Goal: Information Seeking & Learning: Learn about a topic

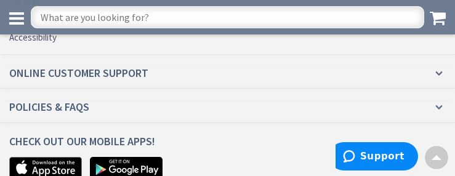
scroll to position [2423, 0]
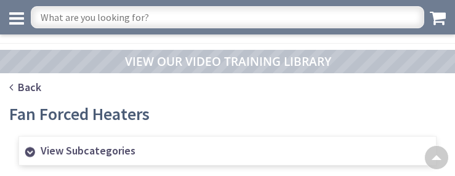
scroll to position [1350, 0]
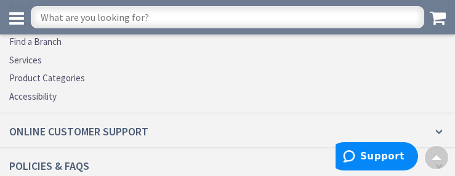
scroll to position [2659, 0]
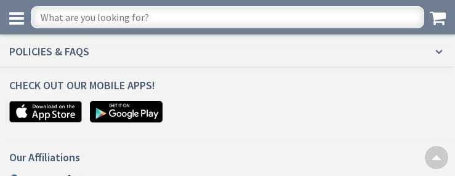
scroll to position [1601, 0]
